Goal: Task Accomplishment & Management: Manage account settings

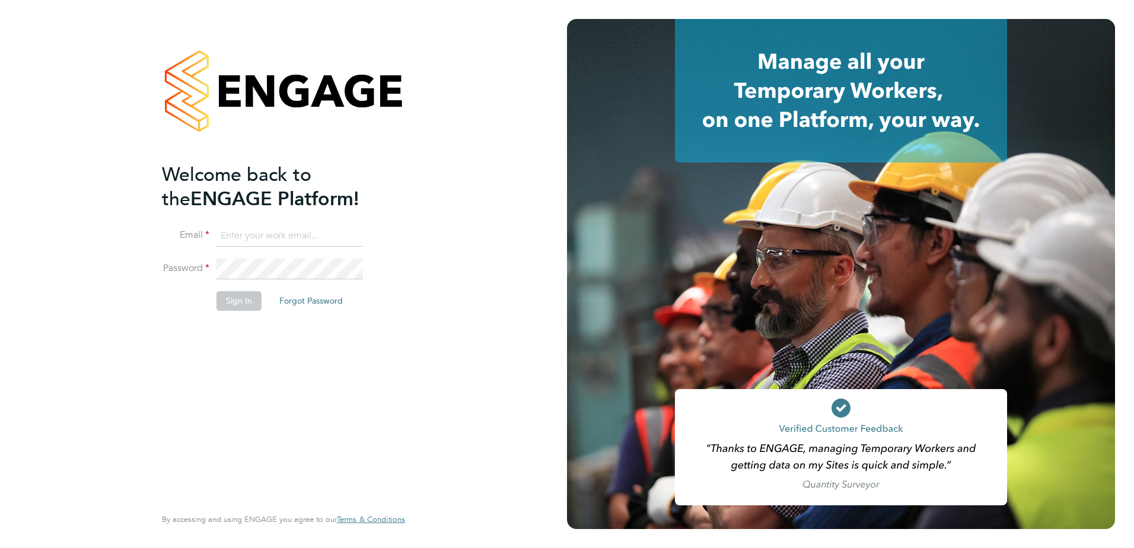
click at [305, 241] on input at bounding box center [289, 235] width 146 height 21
type input "[EMAIL_ADDRESS][DOMAIN_NAME]"
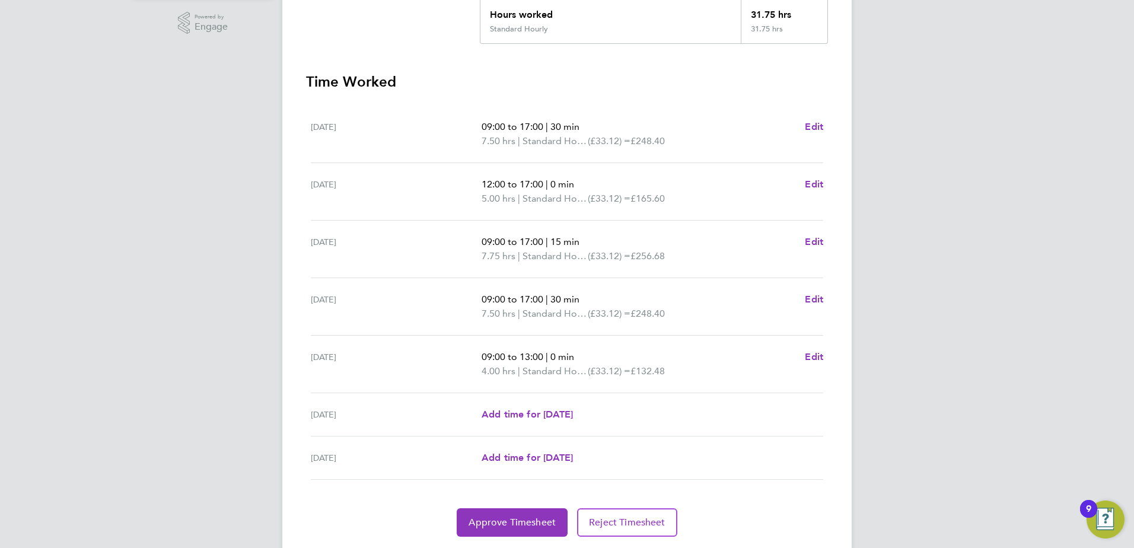
scroll to position [318, 0]
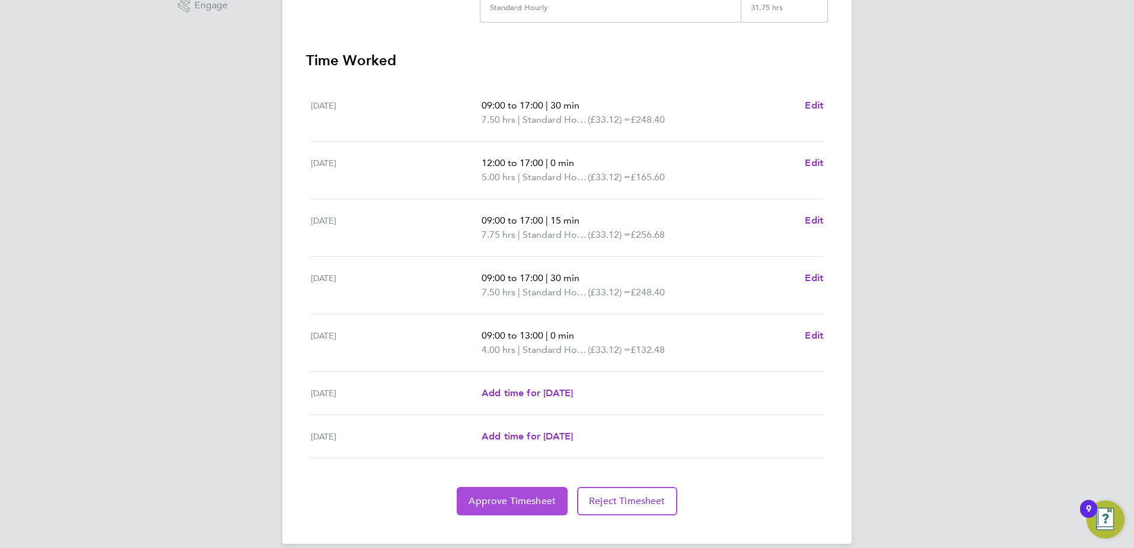
click at [478, 495] on span "Approve Timesheet" at bounding box center [511, 501] width 87 height 12
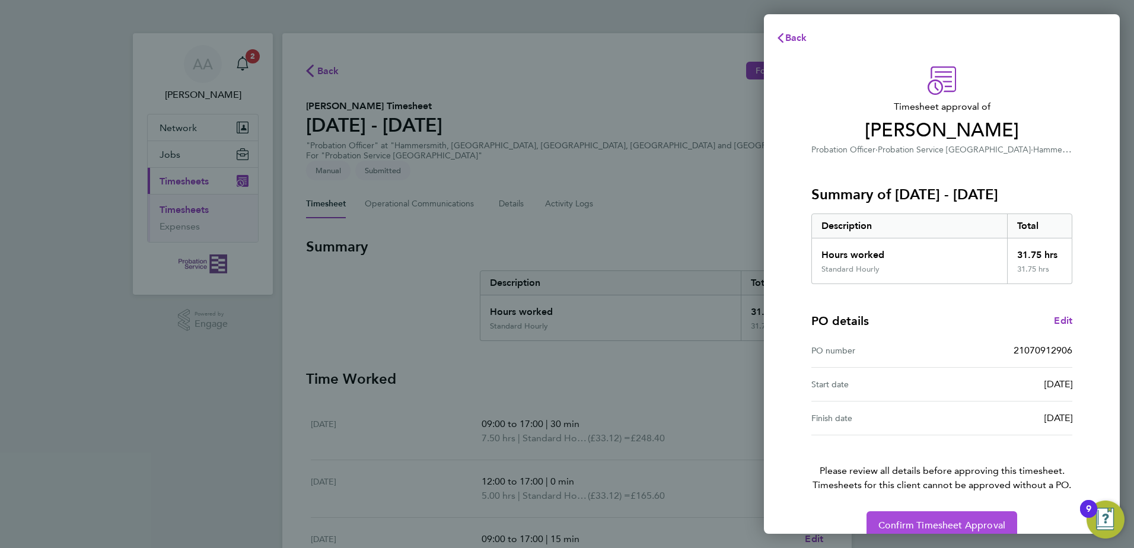
click at [928, 522] on span "Confirm Timesheet Approval" at bounding box center [941, 525] width 127 height 12
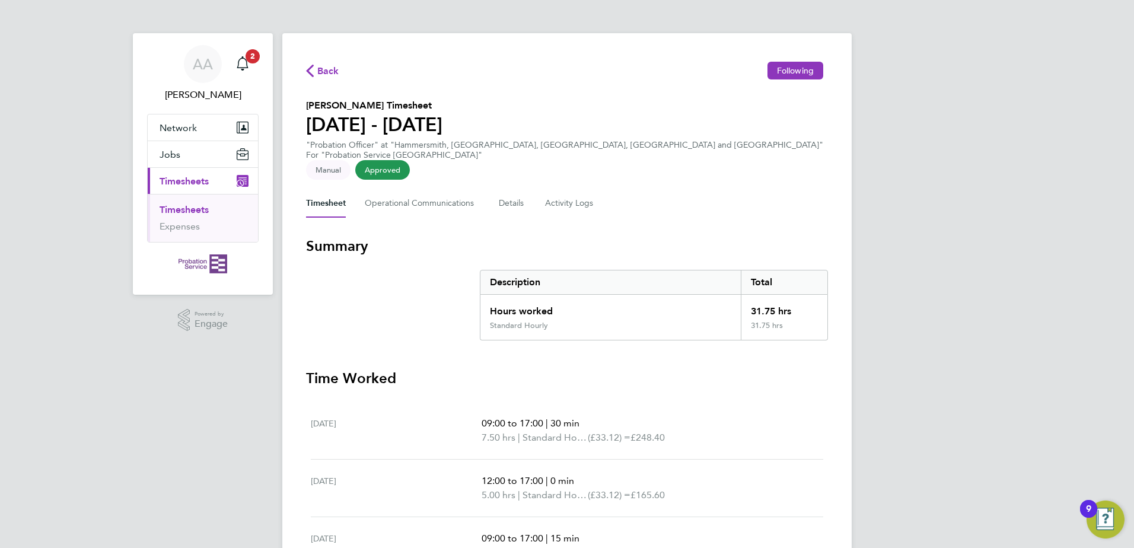
click at [410, 160] on span "Approved" at bounding box center [382, 170] width 55 height 20
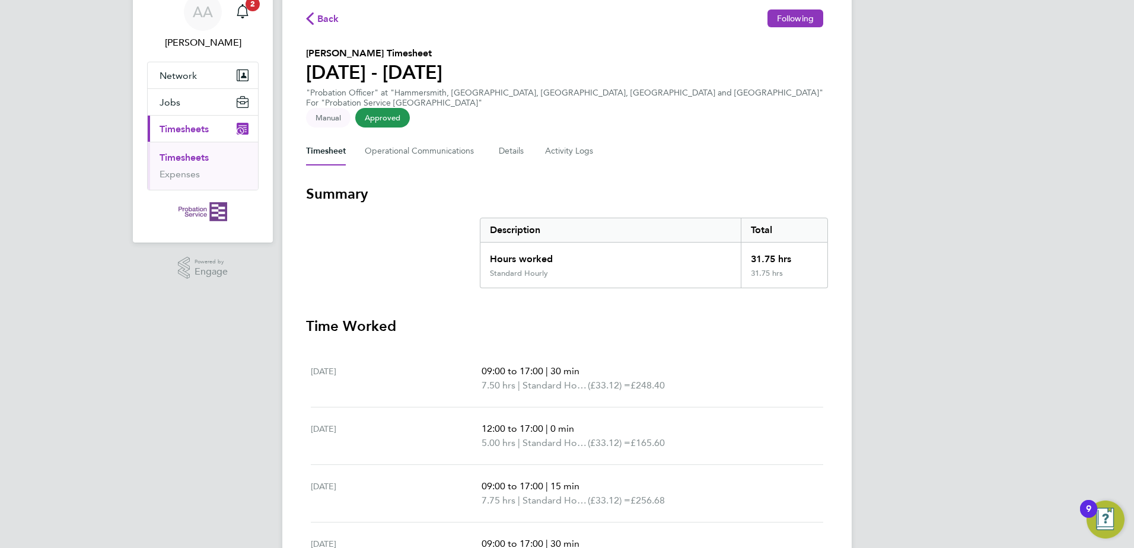
scroll to position [237, 0]
